Goal: Information Seeking & Learning: Learn about a topic

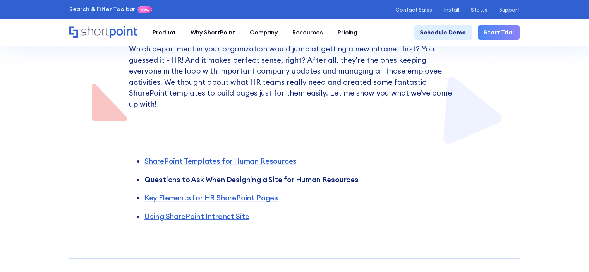
scroll to position [194, 0]
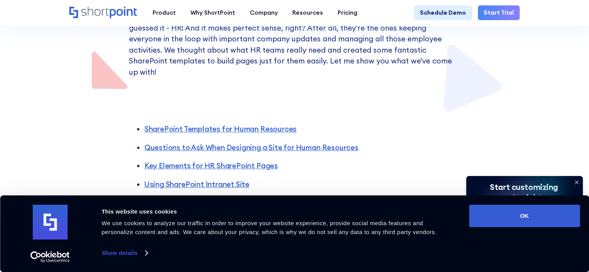
click at [573, 182] on icon at bounding box center [577, 182] width 12 height 12
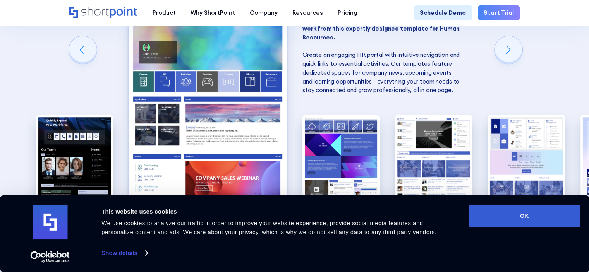
scroll to position [620, 0]
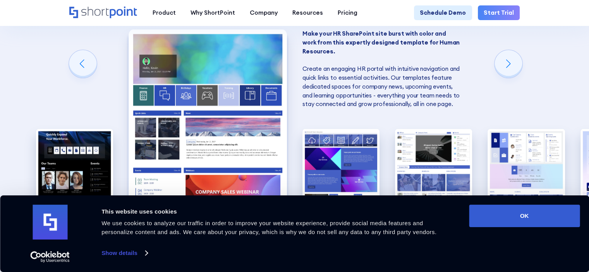
click at [259, 155] on img "2 / 6" at bounding box center [208, 126] width 158 height 194
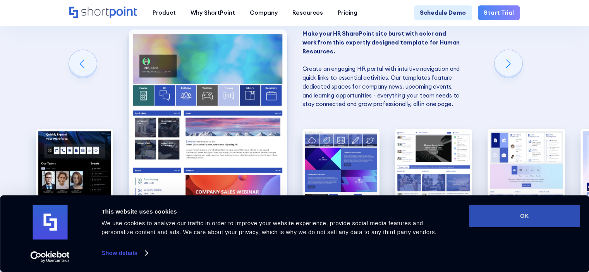
click at [554, 212] on button "OK" at bounding box center [524, 216] width 111 height 22
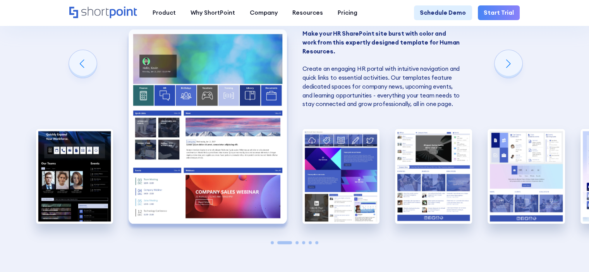
scroll to position [0, 0]
click at [235, 135] on img "2 / 6" at bounding box center [208, 126] width 158 height 194
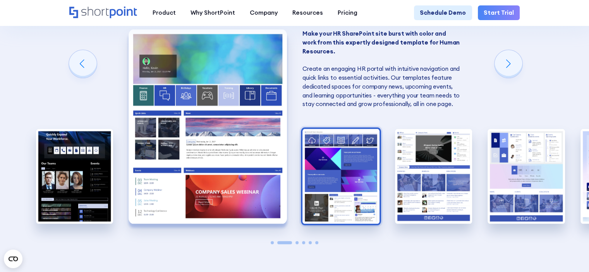
click at [350, 157] on img "3 / 6" at bounding box center [341, 176] width 77 height 95
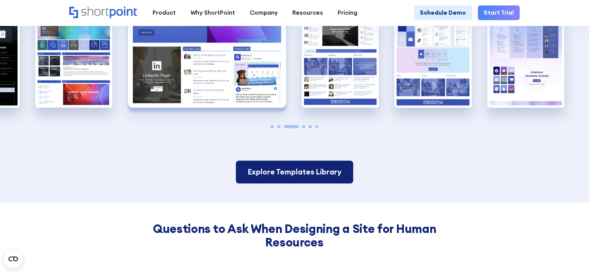
scroll to position [659, 0]
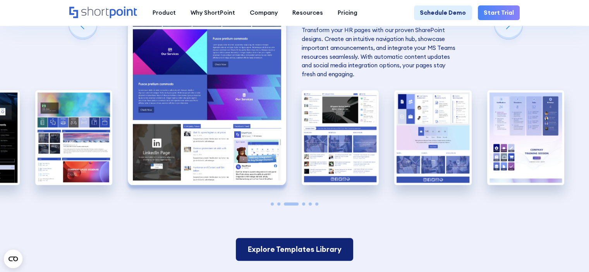
click at [304, 244] on link "Explore Templates Library" at bounding box center [294, 249] width 117 height 23
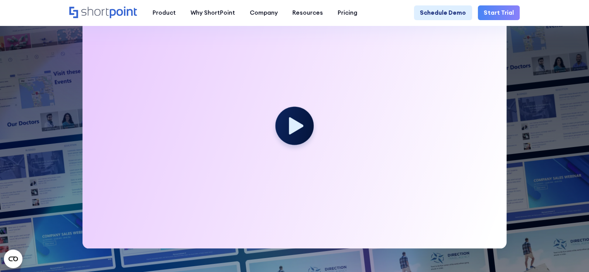
scroll to position [194, 0]
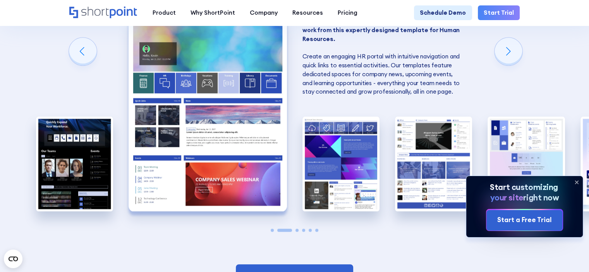
scroll to position [736, 0]
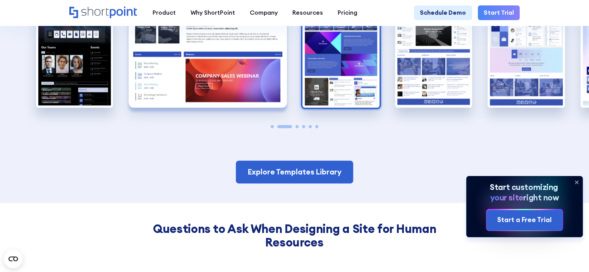
click at [344, 80] on img "3 / 6" at bounding box center [341, 60] width 77 height 95
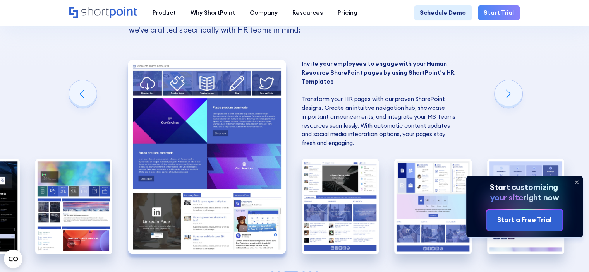
scroll to position [581, 0]
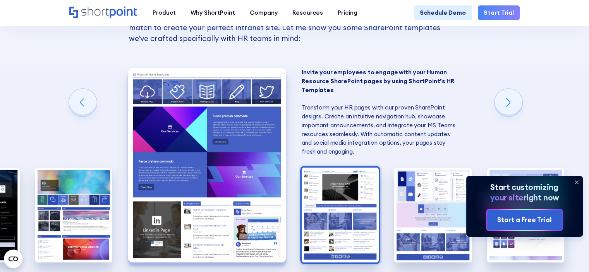
click at [360, 181] on img "4 / 6" at bounding box center [340, 215] width 77 height 95
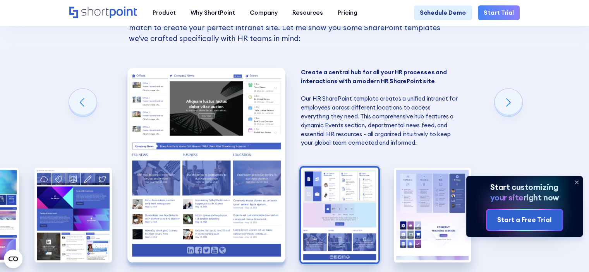
click at [377, 184] on img "5 / 6" at bounding box center [339, 215] width 77 height 95
